Goal: Task Accomplishment & Management: Manage account settings

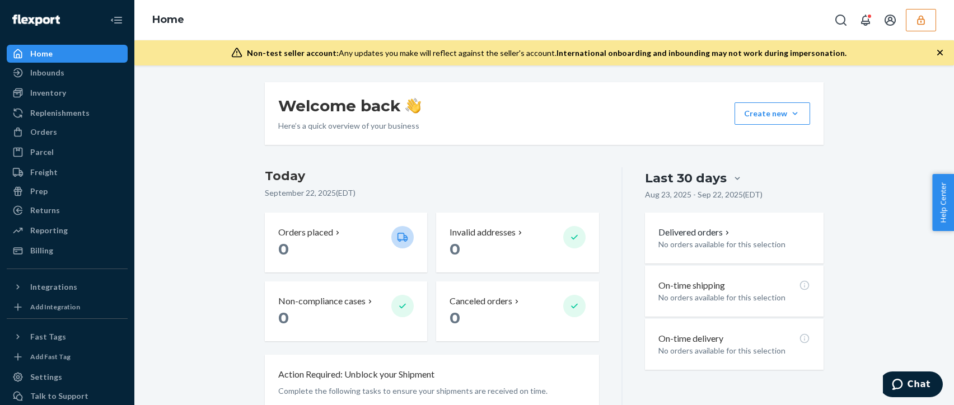
click at [919, 17] on icon "button" at bounding box center [920, 20] width 7 height 10
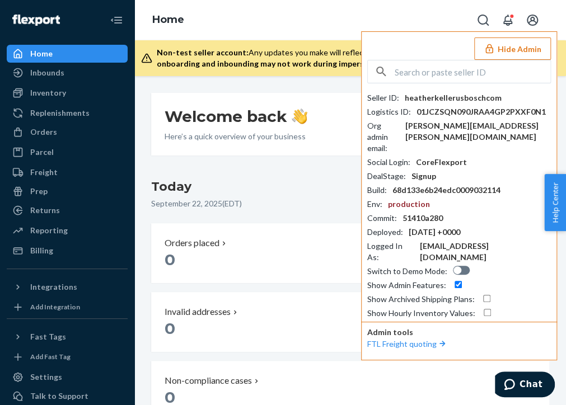
click at [405, 66] on input "text" at bounding box center [473, 71] width 156 height 22
click at [421, 78] on input "text" at bounding box center [473, 71] width 156 height 22
paste input "bosch.com"
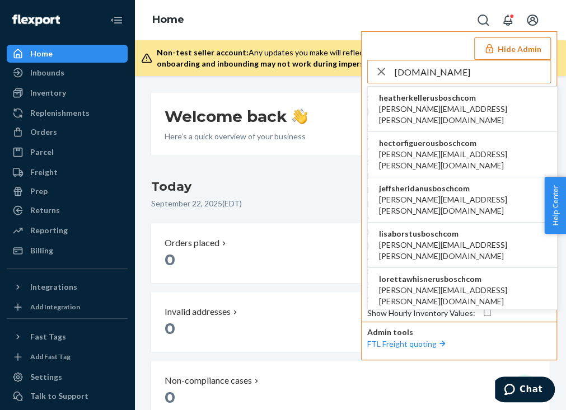
type input "bosch.com"
click at [477, 111] on span "[PERSON_NAME][EMAIL_ADDRESS][PERSON_NAME][DOMAIN_NAME]" at bounding box center [462, 115] width 167 height 22
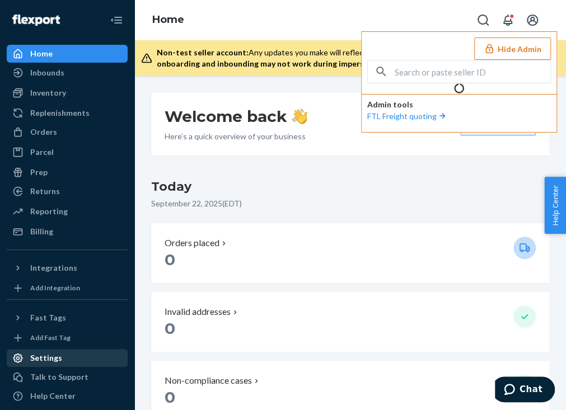
click at [35, 356] on div "Settings" at bounding box center [46, 358] width 32 height 11
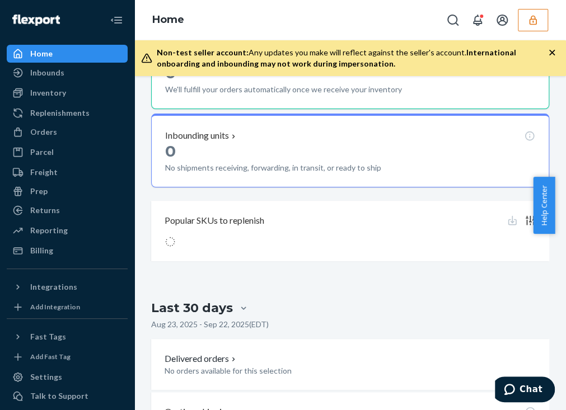
scroll to position [574, 0]
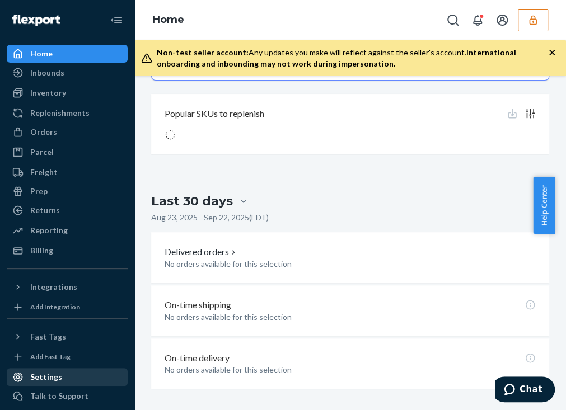
click at [72, 380] on div "Settings" at bounding box center [67, 378] width 119 height 16
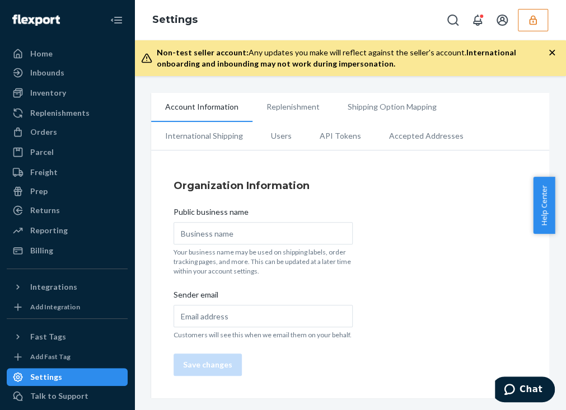
click at [502, 109] on ul "Account Information Replenishment Shipping Option Mapping International Shippin…" at bounding box center [350, 122] width 398 height 58
click at [275, 146] on li "Users" at bounding box center [281, 136] width 49 height 28
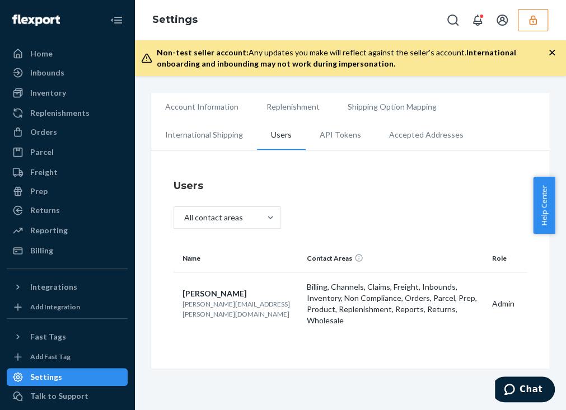
click at [527, 18] on icon "button" at bounding box center [532, 20] width 11 height 11
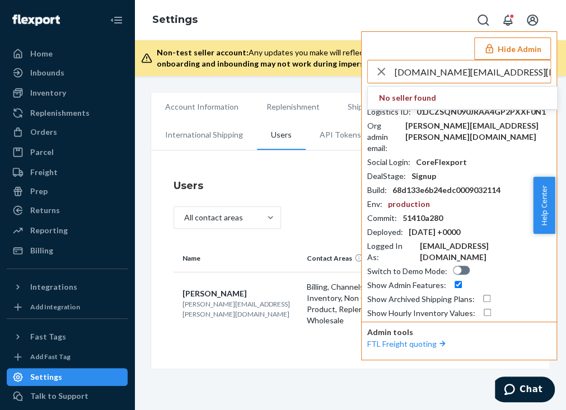
drag, startPoint x: 478, startPoint y: 69, endPoint x: 370, endPoint y: 78, distance: 107.9
click at [370, 78] on div "apbusinesspartner.na@bosch.com" at bounding box center [459, 71] width 183 height 22
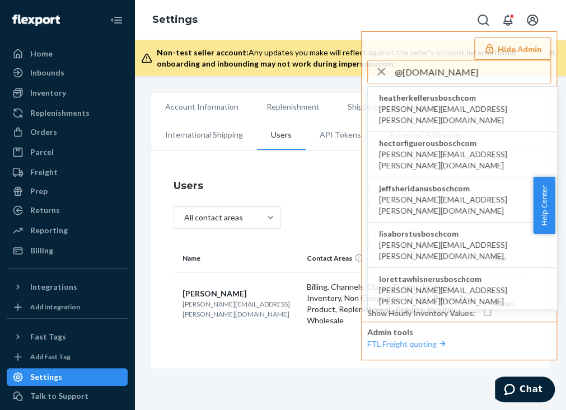
type input "@bosch.com"
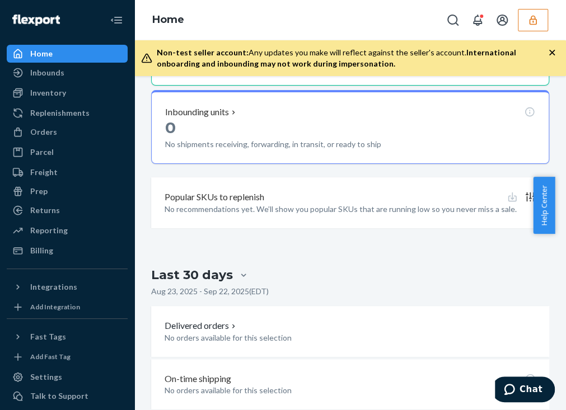
scroll to position [638, 0]
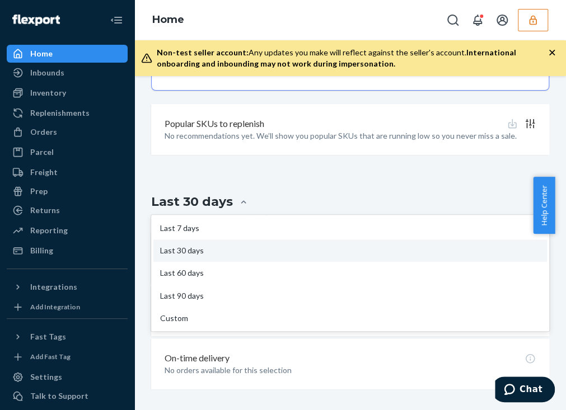
click at [399, 202] on div "Last 30 days" at bounding box center [350, 201] width 398 height 21
click at [177, 202] on input "option Last 30 days focused, 2 of 5. 5 results available. Use Up and Down to ch…" at bounding box center [177, 202] width 0 height 0
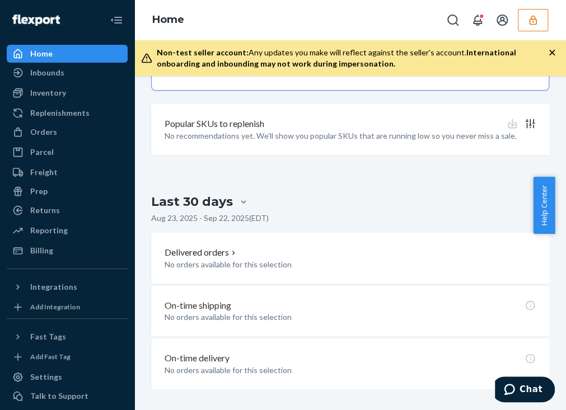
click at [539, 19] on button "button" at bounding box center [533, 20] width 30 height 22
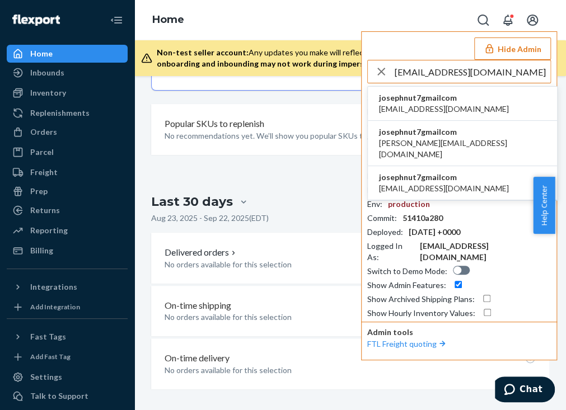
type input "[EMAIL_ADDRESS][DOMAIN_NAME]"
click at [490, 166] on li "josephnut7gmailcom [EMAIL_ADDRESS][DOMAIN_NAME]" at bounding box center [462, 183] width 189 height 34
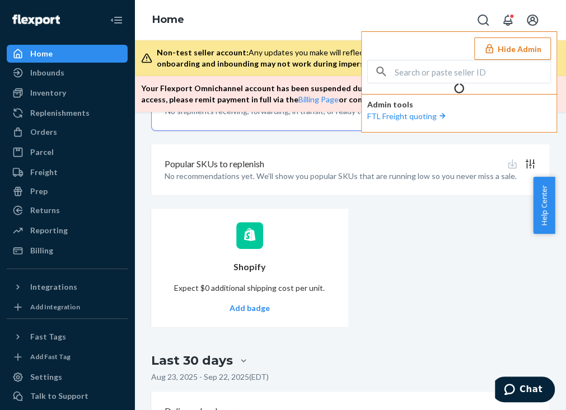
scroll to position [564, 0]
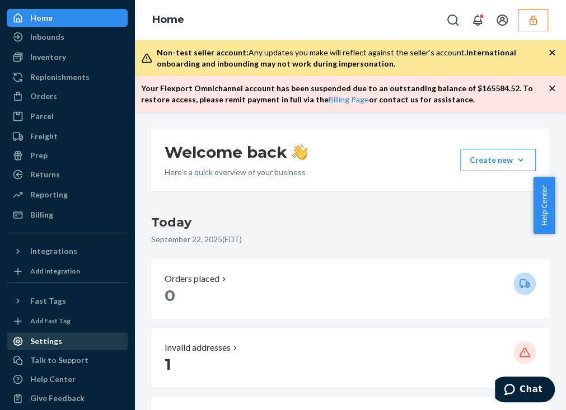
scroll to position [45, 0]
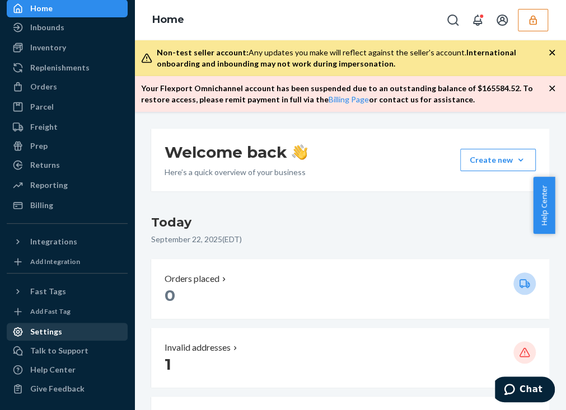
click at [67, 328] on div "Settings" at bounding box center [67, 332] width 119 height 16
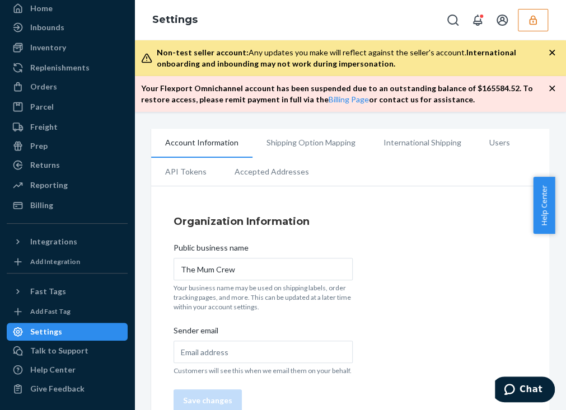
click at [487, 139] on li "Users" at bounding box center [499, 143] width 49 height 28
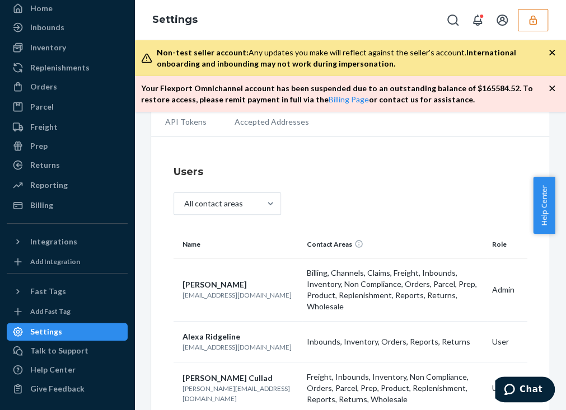
scroll to position [98, 0]
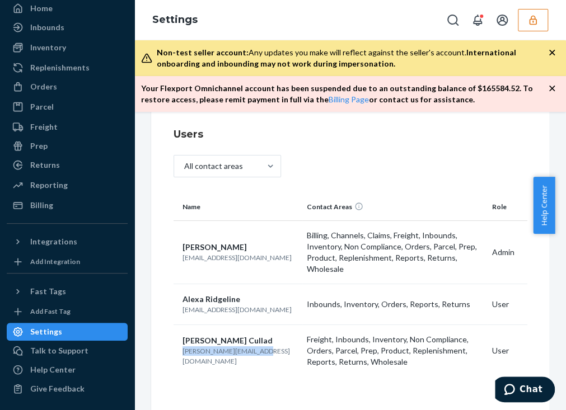
drag, startPoint x: 256, startPoint y: 342, endPoint x: 174, endPoint y: 342, distance: 82.3
click at [174, 342] on td "Jerson Cullad jerson.cullad@gmail.com" at bounding box center [238, 351] width 129 height 52
click at [529, 16] on icon "button" at bounding box center [532, 20] width 11 height 11
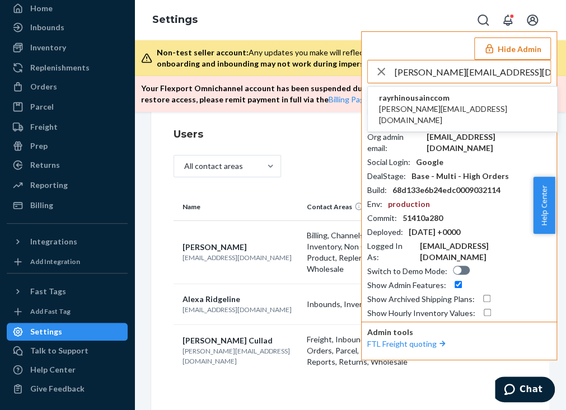
type input "chris@rhinousainc.com"
click at [449, 105] on span "chris@rhinousainc.com" at bounding box center [462, 115] width 167 height 22
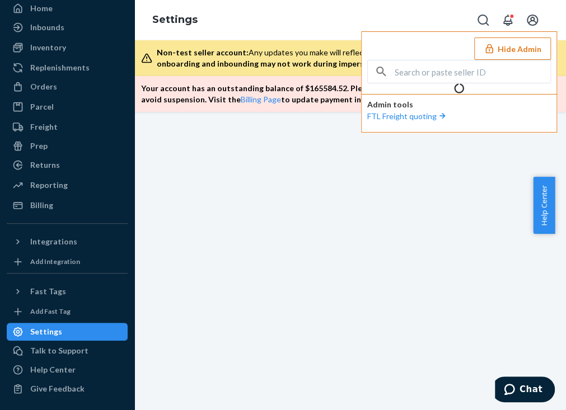
scroll to position [45, 0]
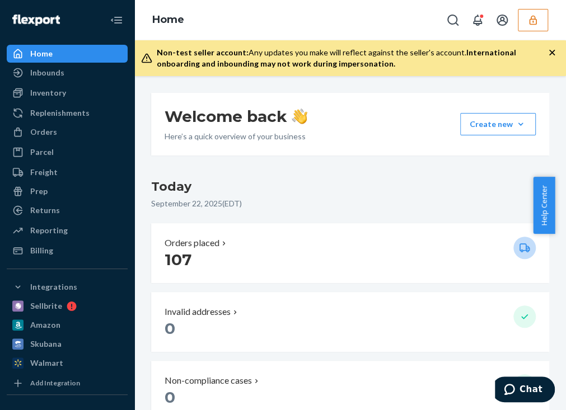
click at [533, 16] on icon "button" at bounding box center [532, 20] width 11 height 11
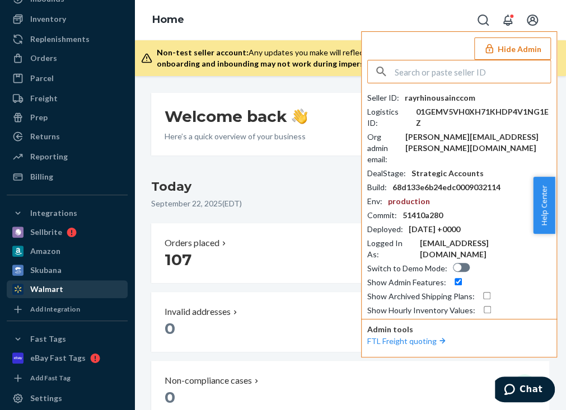
scroll to position [141, 0]
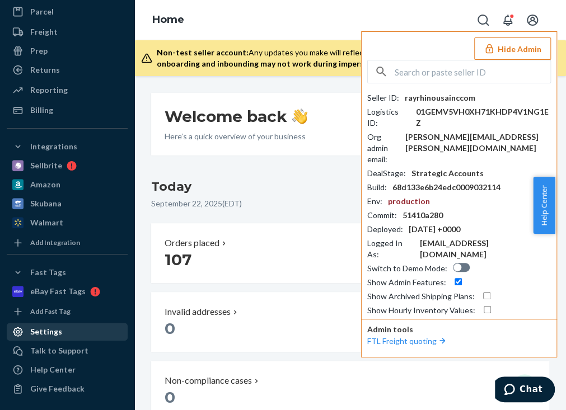
click at [63, 334] on div "Settings" at bounding box center [67, 332] width 119 height 16
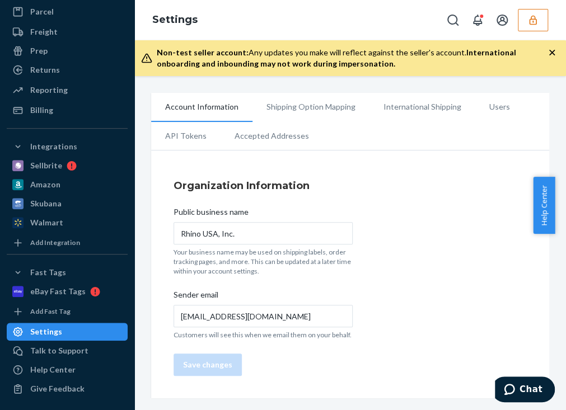
click at [506, 107] on li "Users" at bounding box center [499, 107] width 49 height 28
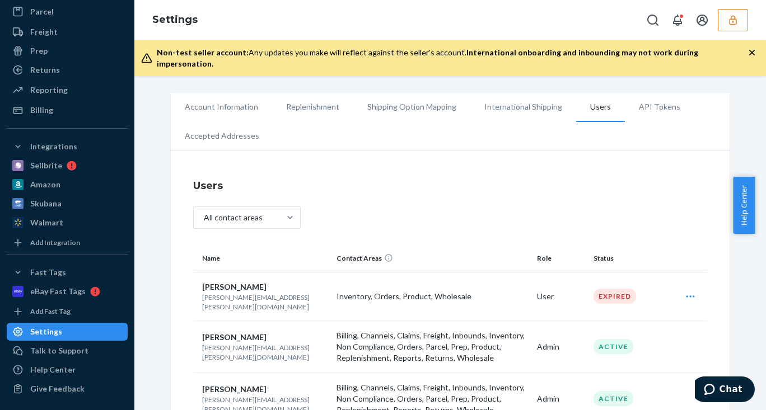
drag, startPoint x: 724, startPoint y: 18, endPoint x: 704, endPoint y: 36, distance: 26.6
click at [554, 18] on button "button" at bounding box center [733, 20] width 30 height 22
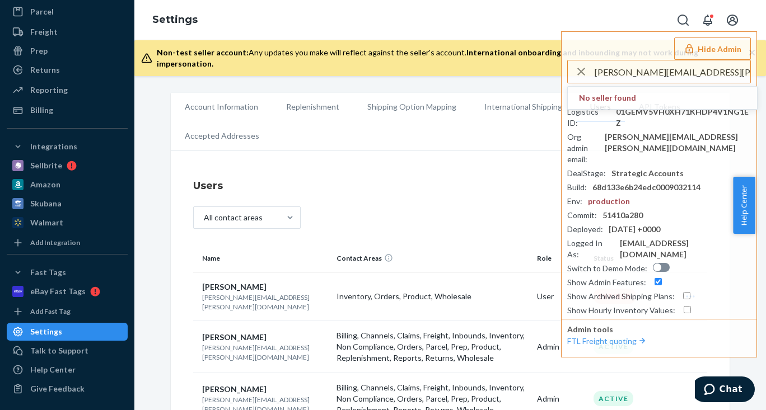
drag, startPoint x: 725, startPoint y: 71, endPoint x: 529, endPoint y: 74, distance: 196.5
click at [529, 74] on div "Settings Hide Admin jorge.ruelas@rhinousainc.com No seller found Seller ID : ra…" at bounding box center [450, 205] width 632 height 410
paste input "marwin"
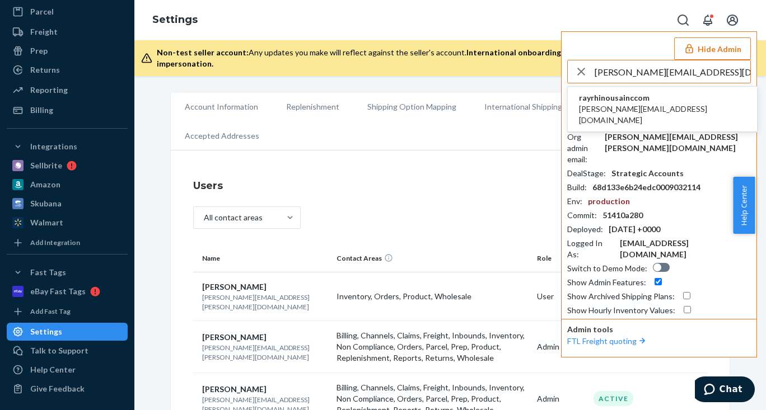
drag, startPoint x: 722, startPoint y: 67, endPoint x: 587, endPoint y: 69, distance: 134.9
click at [546, 72] on div "Settings Hide Admin marwin@rhinousainc.com rayrhinousainccom marwin@rhinousainc…" at bounding box center [450, 205] width 632 height 410
paste input "payables"
drag, startPoint x: 710, startPoint y: 73, endPoint x: 616, endPoint y: 75, distance: 94.1
click at [554, 78] on div "payables@rhinousainc.com" at bounding box center [659, 71] width 183 height 22
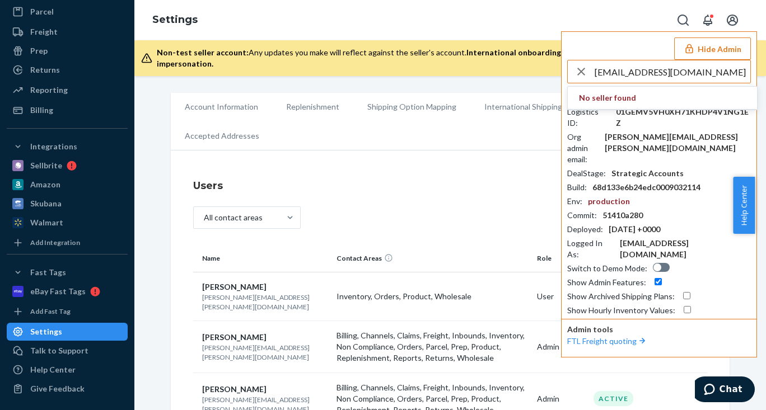
paste input "ramses.trujillo"
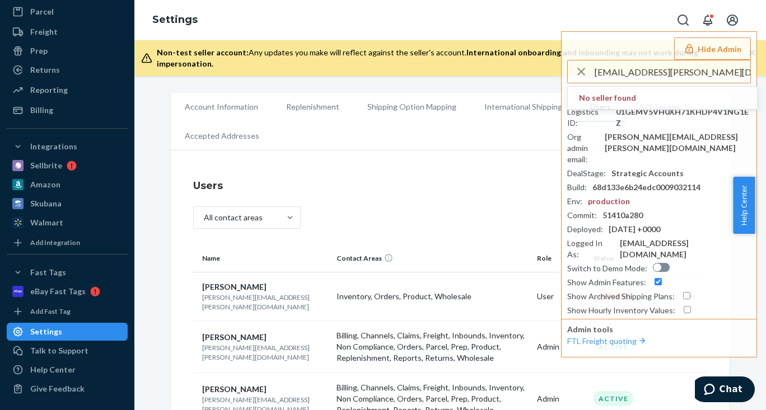
drag, startPoint x: 730, startPoint y: 76, endPoint x: 523, endPoint y: 73, distance: 206.6
click at [485, 77] on div "Settings Hide Admin ramses.trujillo@rhinousainc.com No seller found Seller ID :…" at bounding box center [450, 205] width 632 height 410
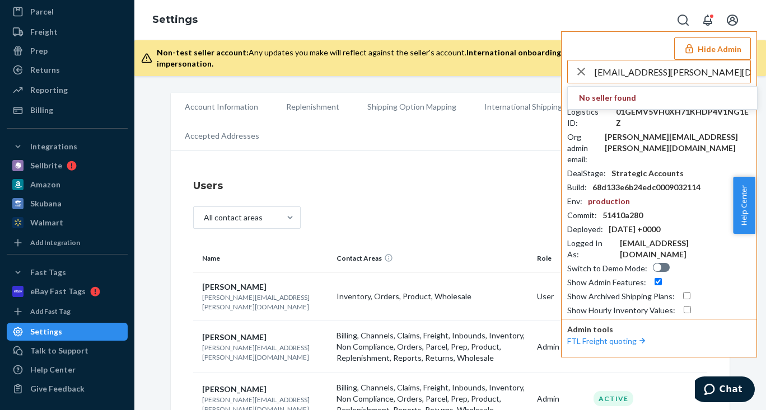
paste input "nshaheed@flexport"
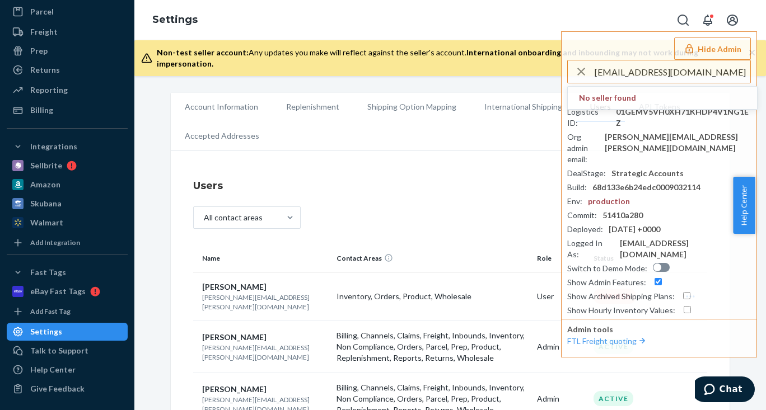
type input "nshaheed@flexport.com"
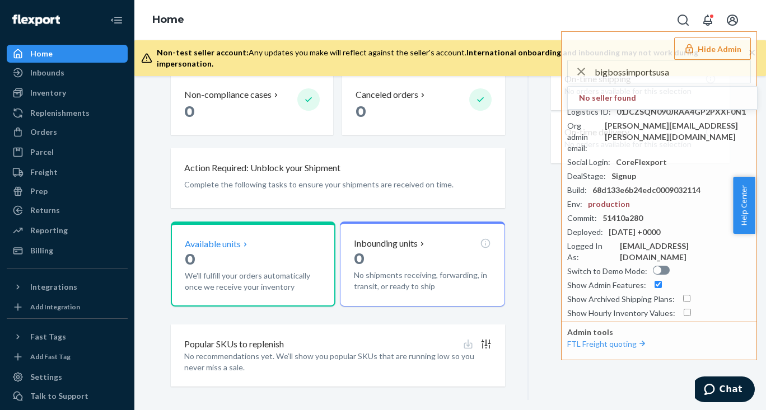
scroll to position [217, 0]
